Goal: Book appointment/travel/reservation

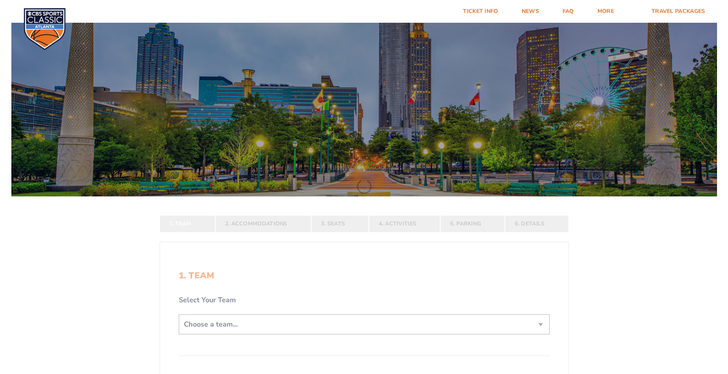
click at [244, 322] on form "[US_STATE] [US_STATE] Travel Package [US_STATE][GEOGRAPHIC_DATA] [US_STATE] Sta…" at bounding box center [364, 245] width 728 height 491
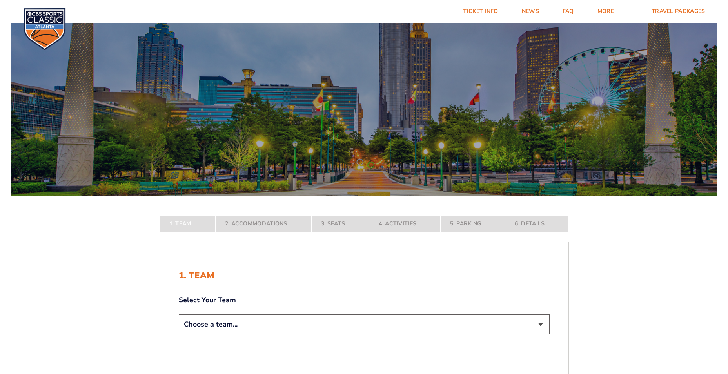
click at [543, 329] on select "Choose a team... [US_STATE] Wildcats [US_STATE] State Buckeyes [US_STATE] Tar H…" at bounding box center [364, 324] width 371 height 20
select select "12756"
click at [179, 334] on select "Choose a team... [US_STATE] Wildcats [US_STATE] State Buckeyes [US_STATE] Tar H…" at bounding box center [364, 324] width 371 height 20
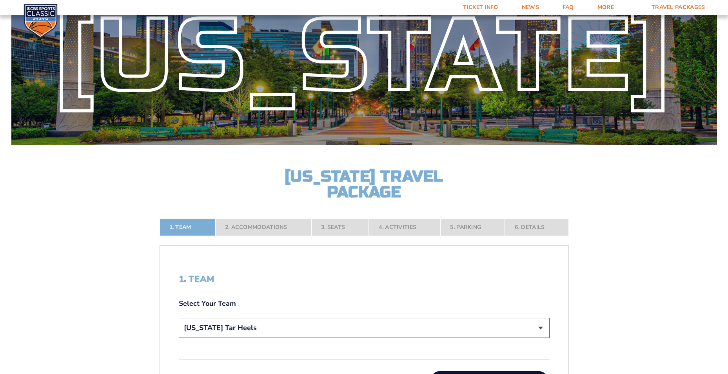
scroll to position [157, 0]
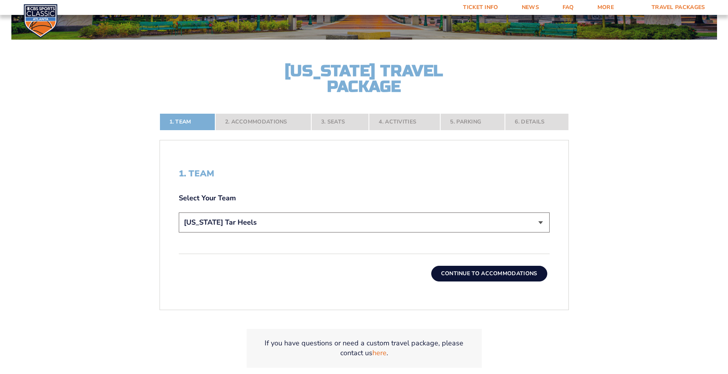
click at [497, 276] on button "Continue To Accommodations" at bounding box center [489, 274] width 116 height 16
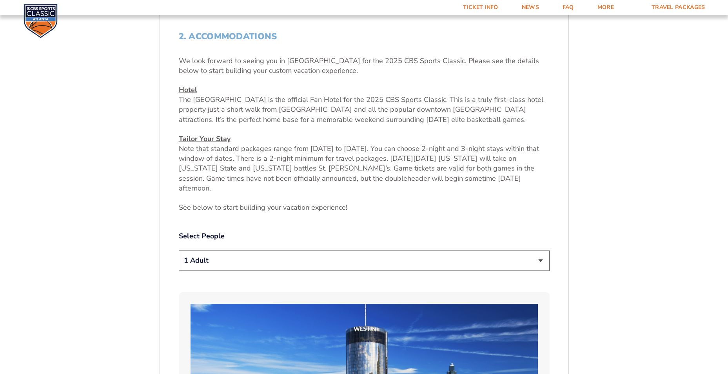
scroll to position [294, 0]
click at [525, 256] on select "1 Adult 2 Adults 3 Adults 4 Adults 2 Adults + 1 Child 2 Adults + 2 Children 2 A…" at bounding box center [364, 260] width 371 height 20
select select "2 Adults"
click at [179, 250] on select "1 Adult 2 Adults 3 Adults 4 Adults 2 Adults + 1 Child 2 Adults + 2 Children 2 A…" at bounding box center [364, 260] width 371 height 20
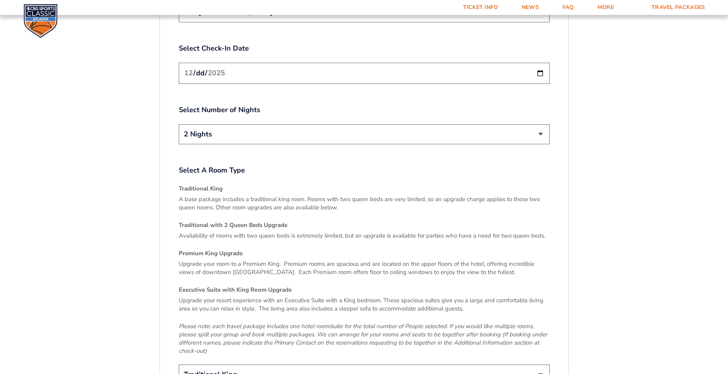
scroll to position [1157, 0]
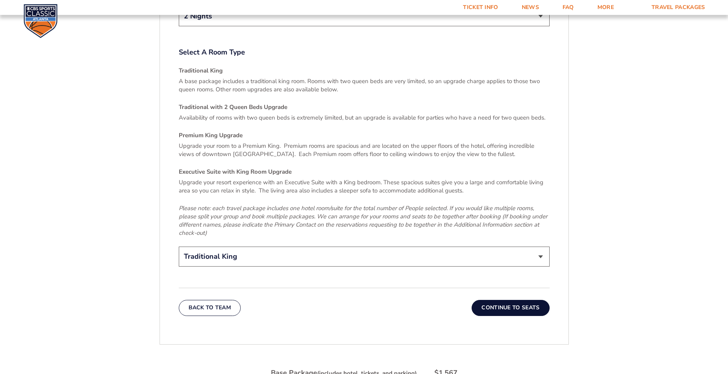
click at [510, 300] on button "Continue To Seats" at bounding box center [511, 308] width 78 height 16
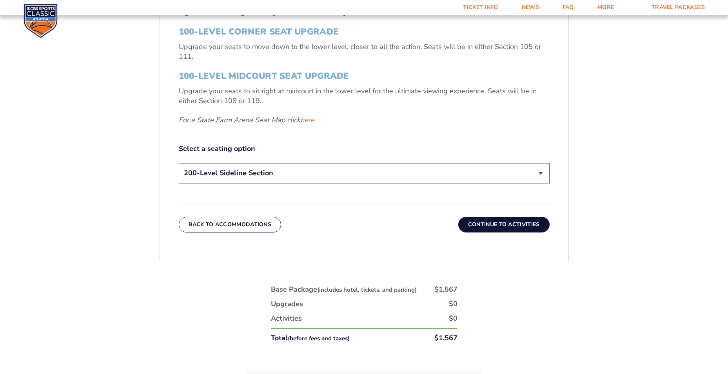
scroll to position [373, 0]
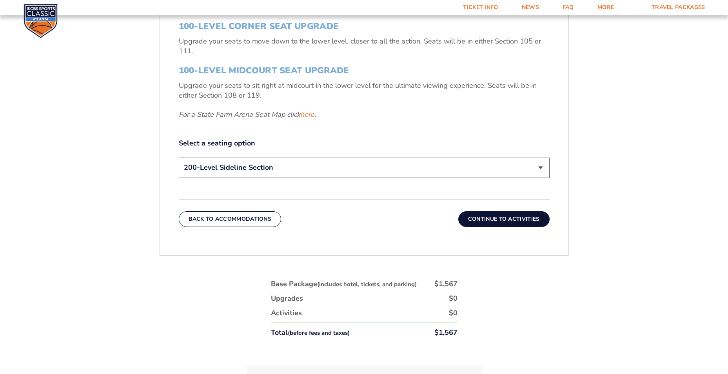
click at [503, 216] on button "Continue To Activities" at bounding box center [503, 219] width 91 height 16
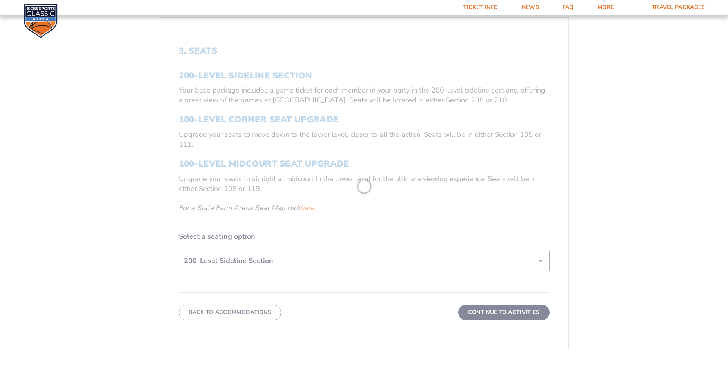
scroll to position [177, 0]
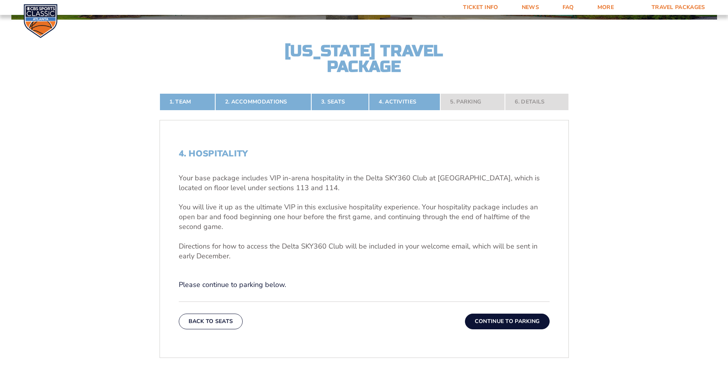
click at [521, 323] on button "Continue To Parking" at bounding box center [507, 322] width 85 height 16
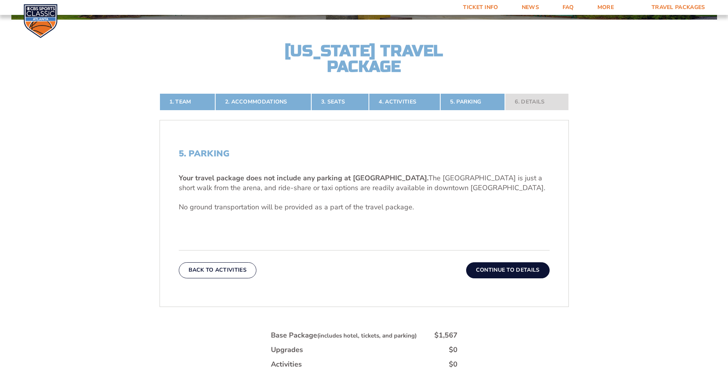
drag, startPoint x: 521, startPoint y: 322, endPoint x: 528, endPoint y: 311, distance: 13.3
click at [528, 311] on div "1. Team 2. Accommodations 3. Seats 4. Activities 5. Parking 6. Details 1. Team …" at bounding box center [364, 283] width 447 height 419
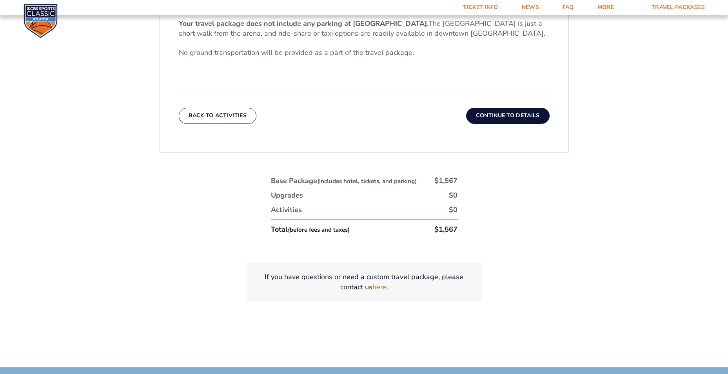
scroll to position [334, 0]
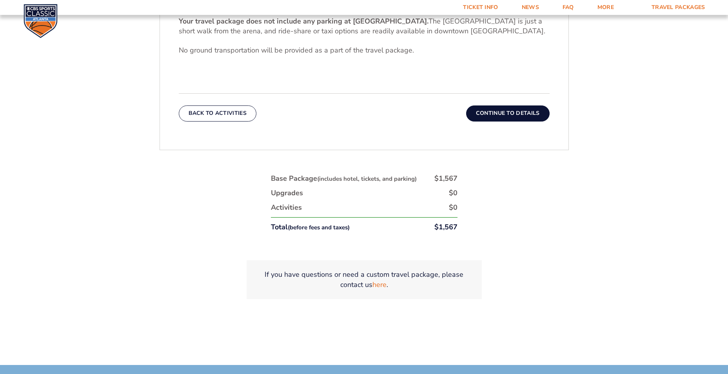
click at [503, 114] on button "Continue To Details" at bounding box center [508, 113] width 84 height 16
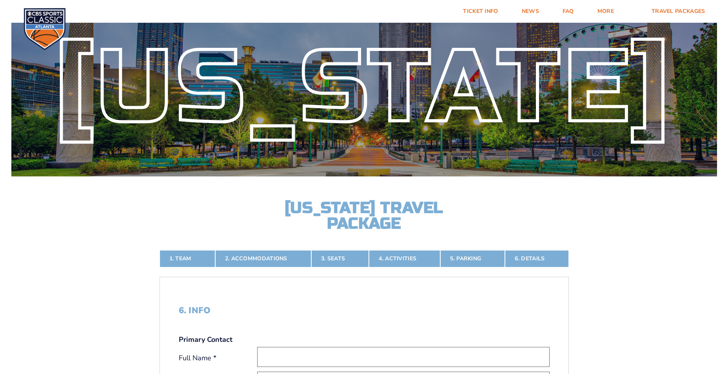
scroll to position [0, 0]
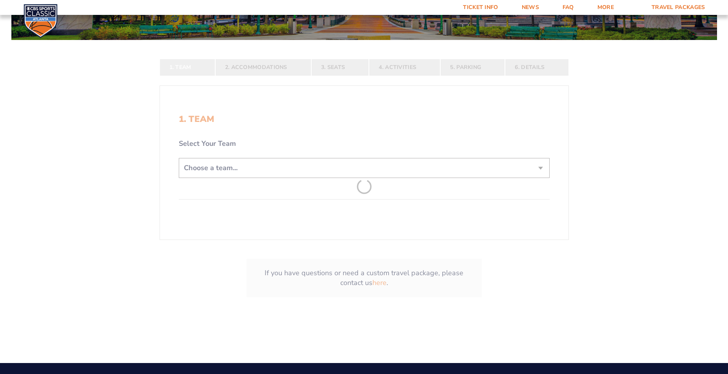
scroll to position [157, 0]
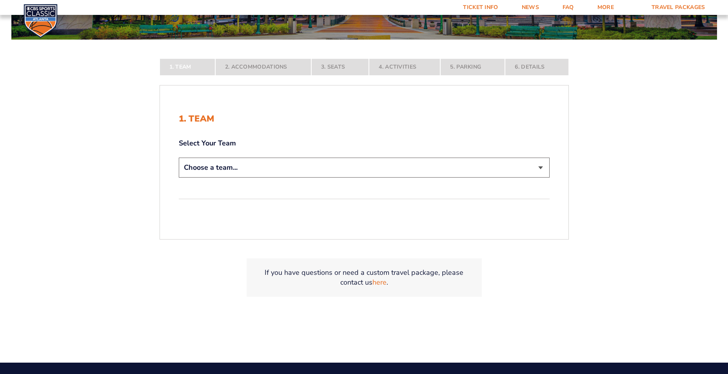
click at [394, 166] on select "Choose a team... [US_STATE] Wildcats [US_STATE] State Buckeyes [US_STATE] Tar H…" at bounding box center [364, 168] width 371 height 20
select select "12756"
click at [179, 178] on select "Choose a team... [US_STATE] Wildcats [US_STATE] State Buckeyes [US_STATE] Tar H…" at bounding box center [364, 168] width 371 height 20
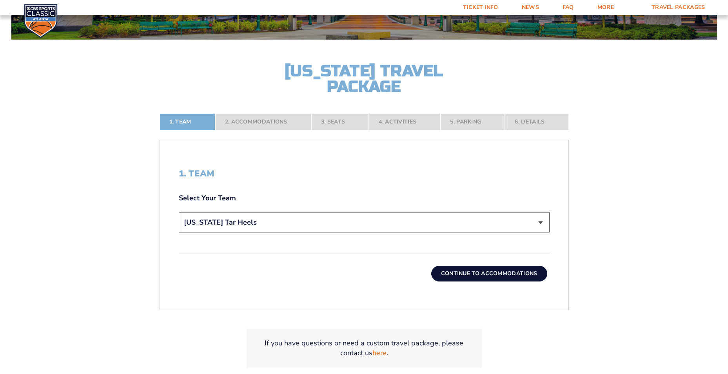
click at [493, 273] on button "Continue To Accommodations" at bounding box center [489, 274] width 116 height 16
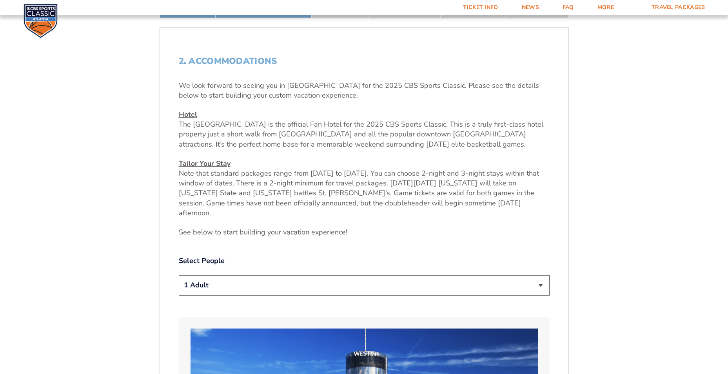
scroll to position [334, 0]
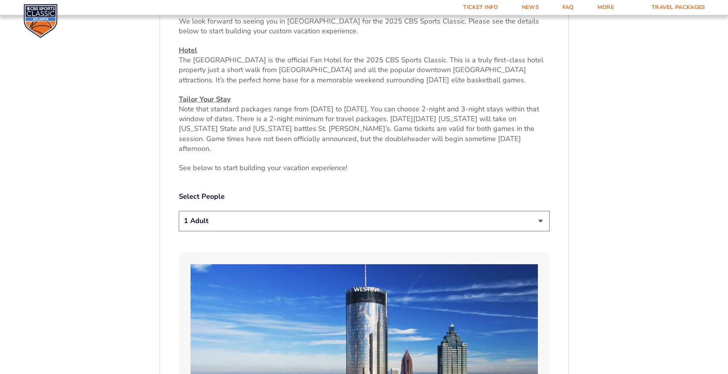
click at [525, 211] on select "1 Adult 2 Adults 3 Adults 4 Adults 2 Adults + 1 Child 2 Adults + 2 Children 2 A…" at bounding box center [364, 221] width 371 height 20
select select "2 Adults"
click at [179, 211] on select "1 Adult 2 Adults 3 Adults 4 Adults 2 Adults + 1 Child 2 Adults + 2 Children 2 A…" at bounding box center [364, 221] width 371 height 20
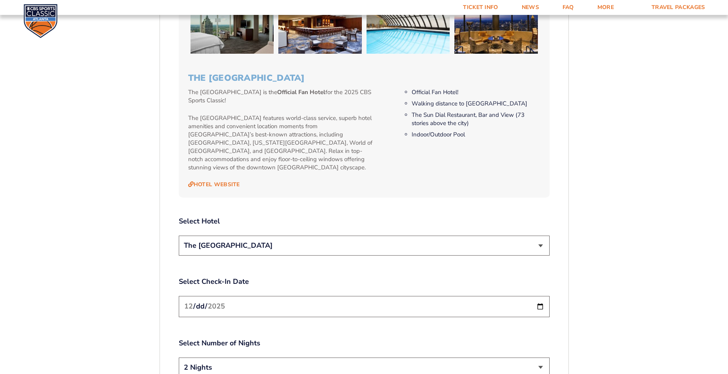
scroll to position [843, 0]
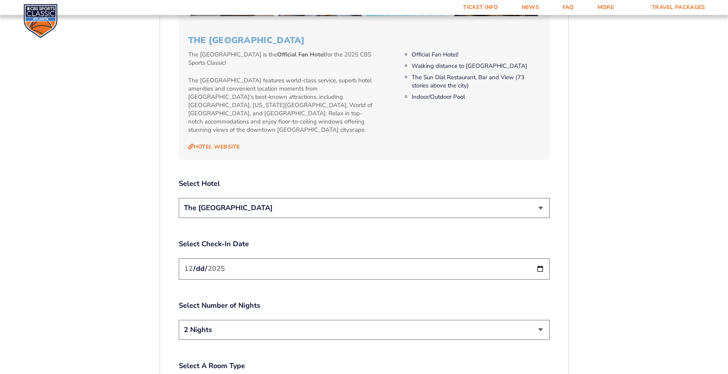
click at [314, 198] on select "The [GEOGRAPHIC_DATA]" at bounding box center [364, 208] width 371 height 20
click at [326, 198] on select "The [GEOGRAPHIC_DATA]" at bounding box center [364, 208] width 371 height 20
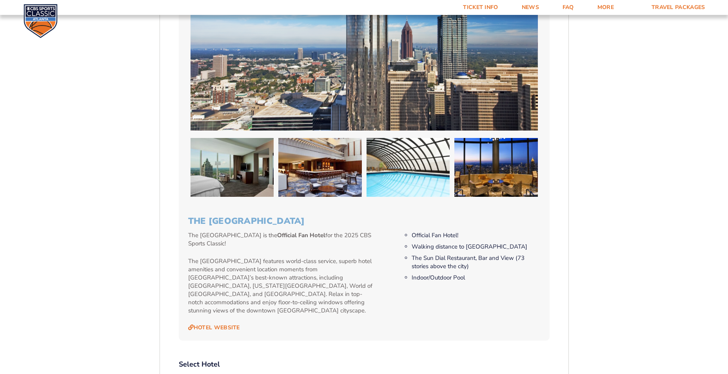
scroll to position [647, 0]
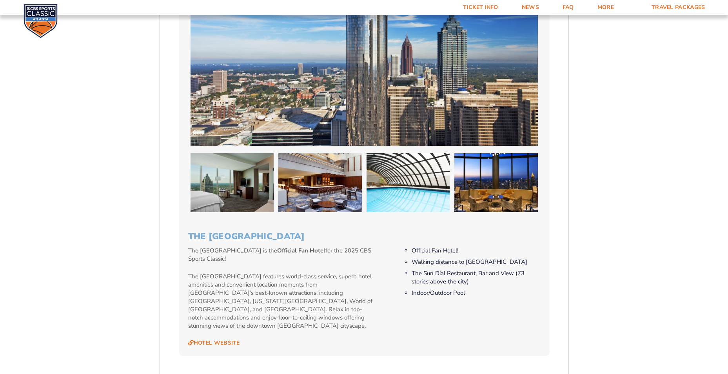
click at [300, 105] on img at bounding box center [364, 48] width 347 height 195
click at [238, 172] on img at bounding box center [233, 182] width 84 height 59
click at [296, 167] on img at bounding box center [320, 182] width 84 height 59
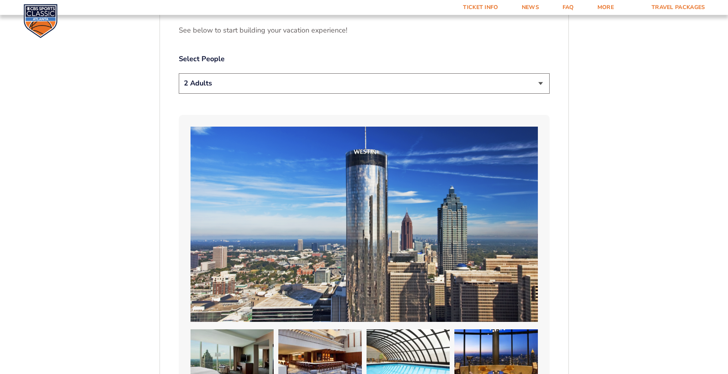
scroll to position [451, 0]
